Goal: Task Accomplishment & Management: Use online tool/utility

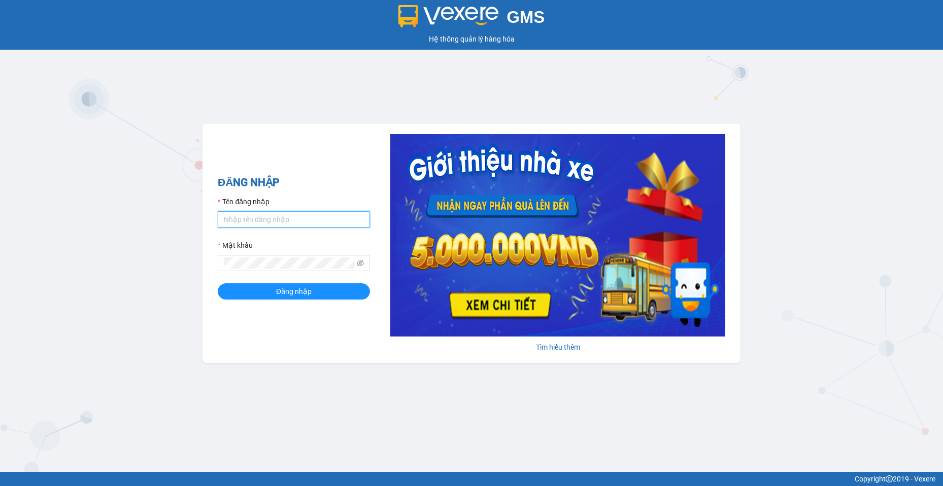
click at [314, 218] on input "Tên đăng nhập" at bounding box center [294, 220] width 152 height 16
type input "baotran.namhailimo"
click at [218, 284] on button "Đăng nhập" at bounding box center [294, 292] width 152 height 16
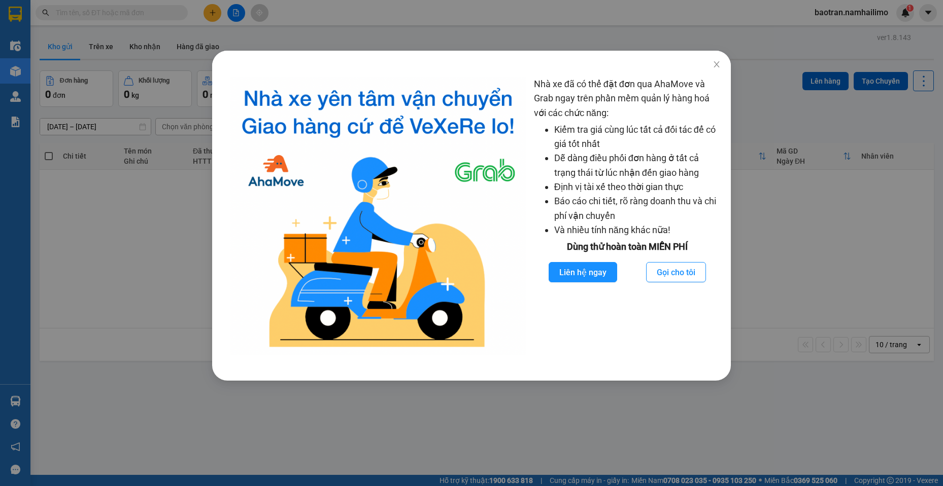
click at [893, 109] on div "Nhà xe đã có thể đặt đơn qua AhaMove và Grab ngay trên phần mềm quản lý hàng ho…" at bounding box center [471, 243] width 943 height 486
